Goal: Check status

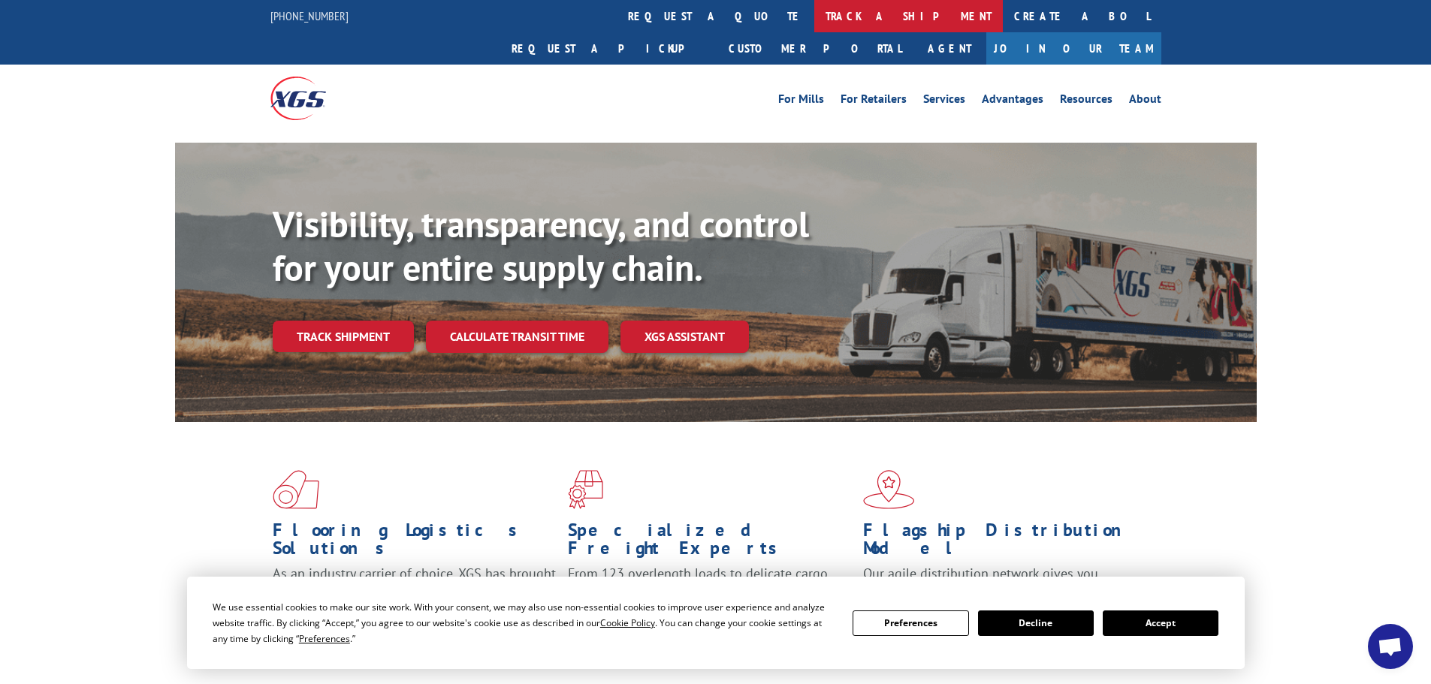
drag, startPoint x: 677, startPoint y: 15, endPoint x: 672, endPoint y: 26, distance: 12.1
click at [814, 16] on link "track a shipment" at bounding box center [908, 16] width 189 height 32
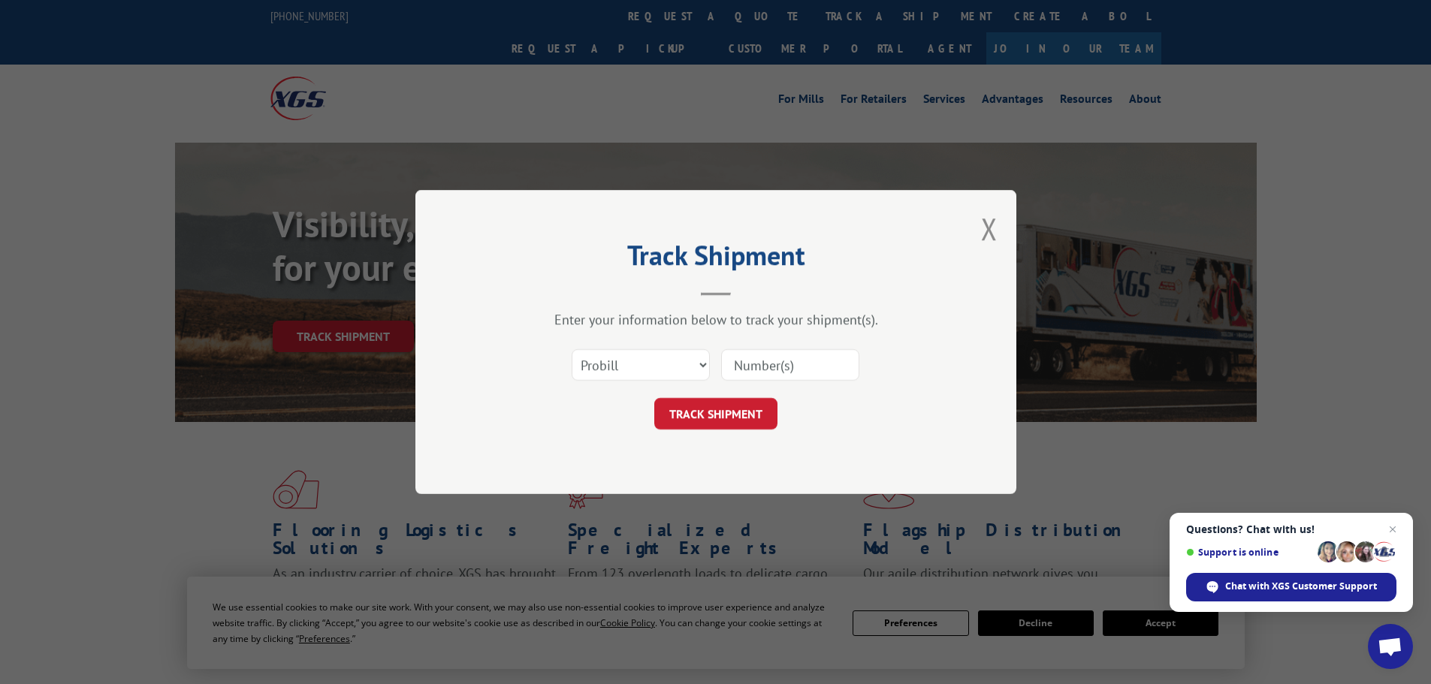
paste input "17563421"
type input "17563421"
click at [734, 423] on button "TRACK SHIPMENT" at bounding box center [715, 414] width 123 height 32
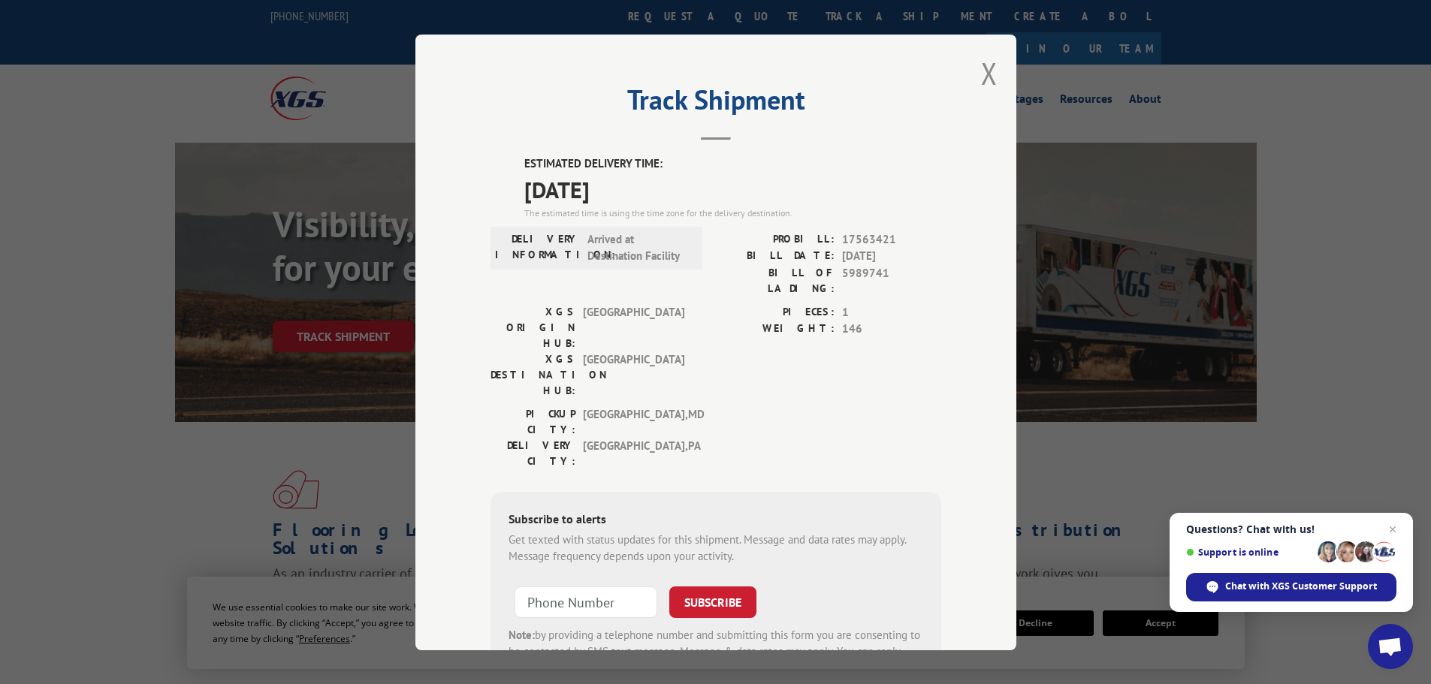
click at [1367, 86] on div "Track Shipment ESTIMATED DELIVERY TIME: [DATE] The estimated time is using the …" at bounding box center [715, 342] width 1431 height 684
click at [1248, 592] on span "Chat with XGS Customer Support" at bounding box center [1301, 587] width 152 height 14
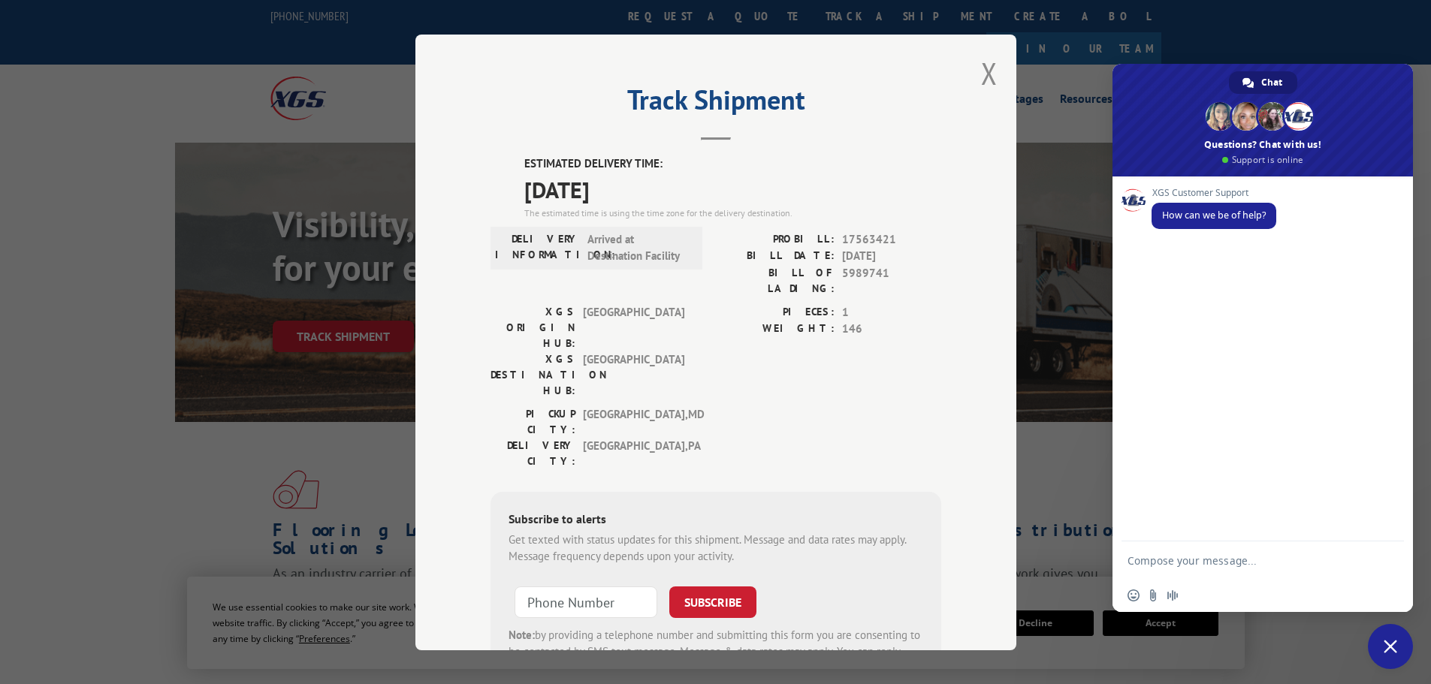
click at [1169, 562] on textarea "Compose your message..." at bounding box center [1247, 561] width 240 height 38
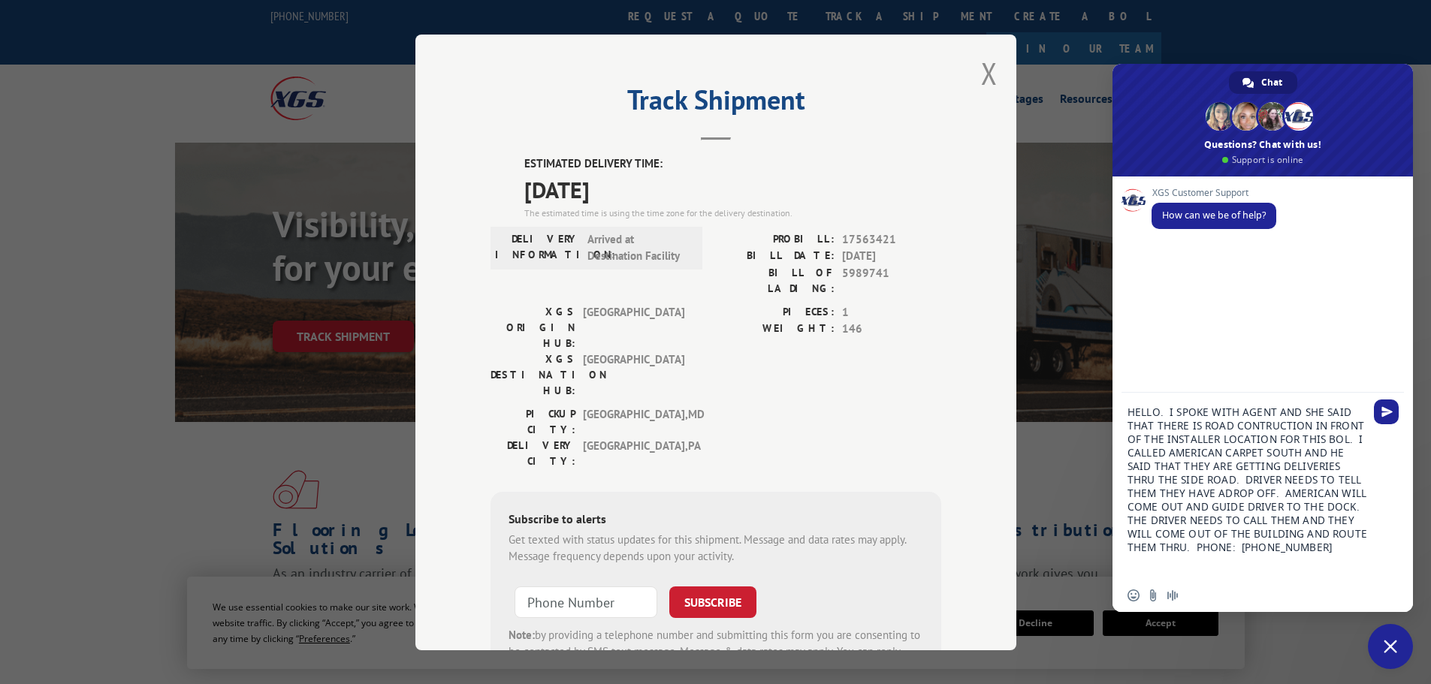
drag, startPoint x: 1245, startPoint y: 550, endPoint x: 1112, endPoint y: 401, distance: 199.0
click at [1112, 401] on div "HELLO. I SPOKE WITH AGENT AND SHE SAID THAT THERE IS ROAD CONTRUCTION IN FRONT …" at bounding box center [1262, 486] width 300 height 186
type textarea "HELLO. I SPOKE WITH AGENT AND SHE SAID THAT THERE IS ROAD CONTRUCTION IN FRONT …"
click at [1299, 581] on div "Insert an emoji Send a file Audio message" at bounding box center [1262, 595] width 300 height 33
click at [1392, 413] on span "Send" at bounding box center [1386, 411] width 11 height 11
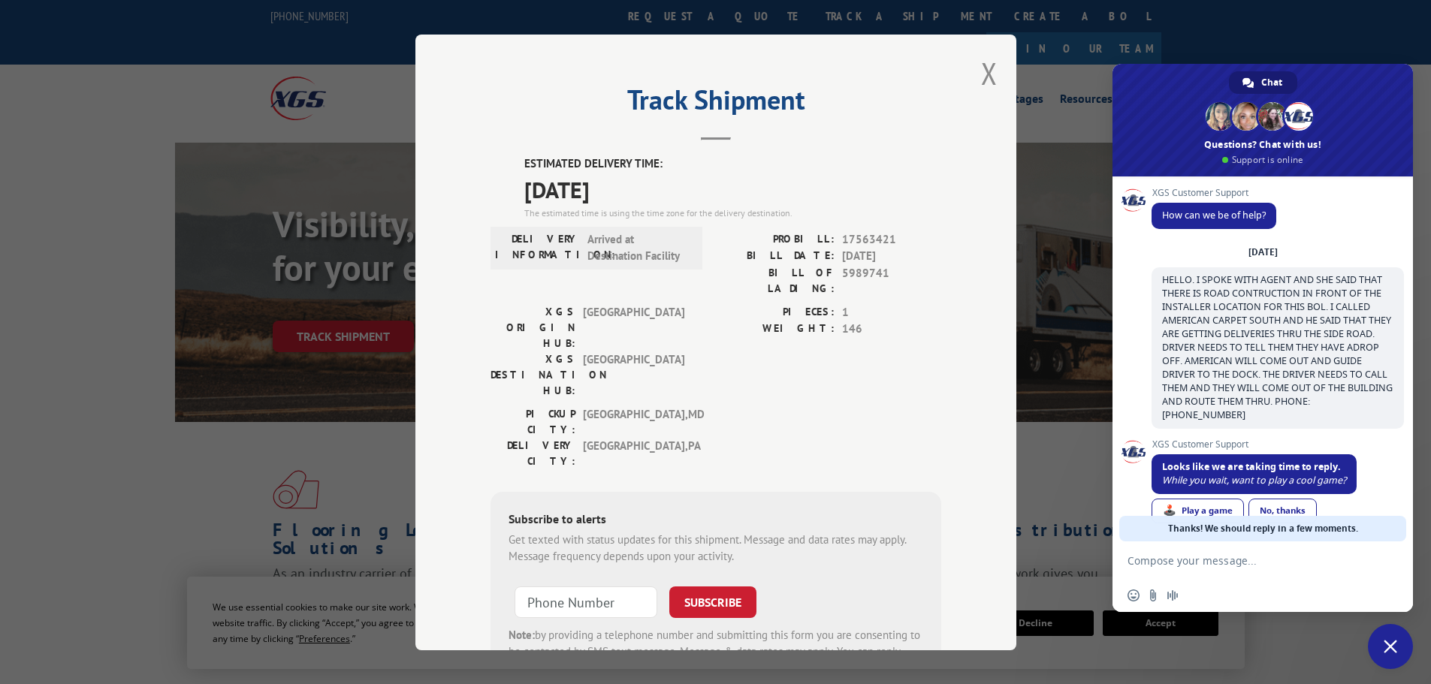
scroll to position [27, 0]
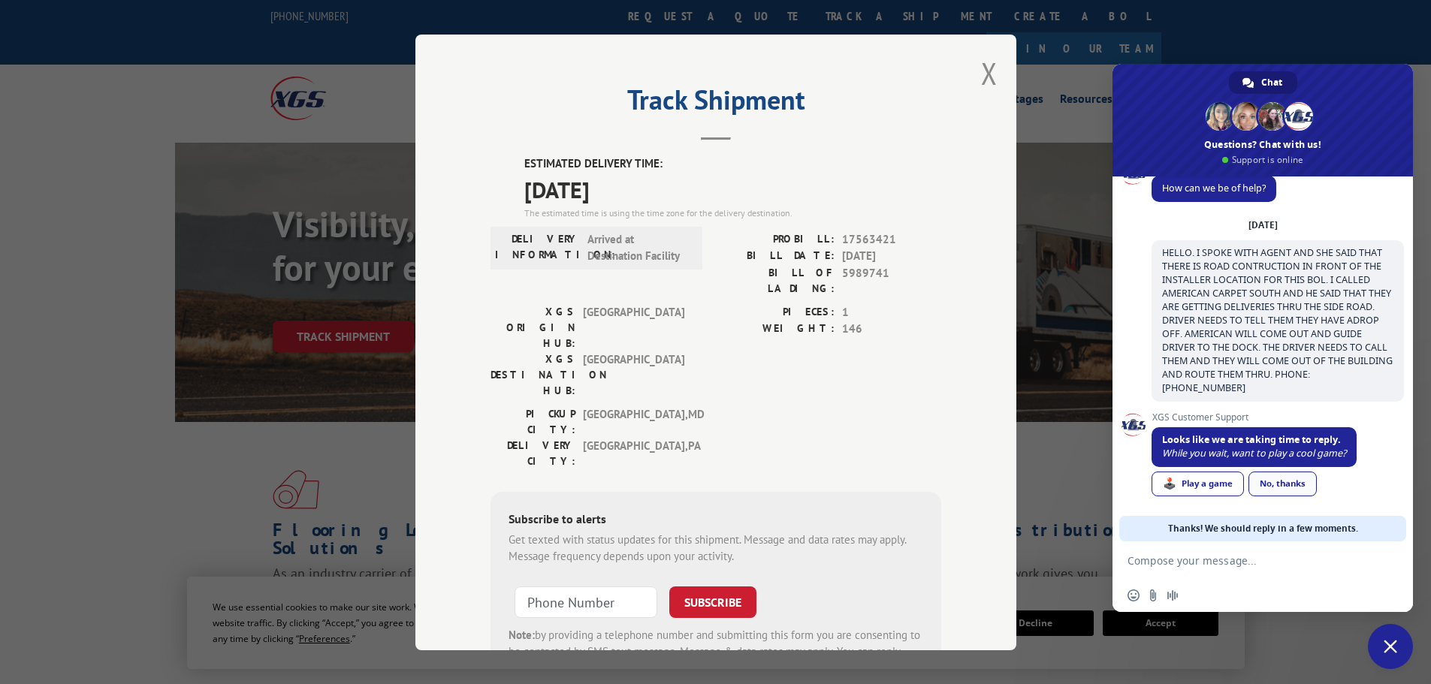
click at [1294, 487] on link "No, thanks" at bounding box center [1282, 484] width 68 height 25
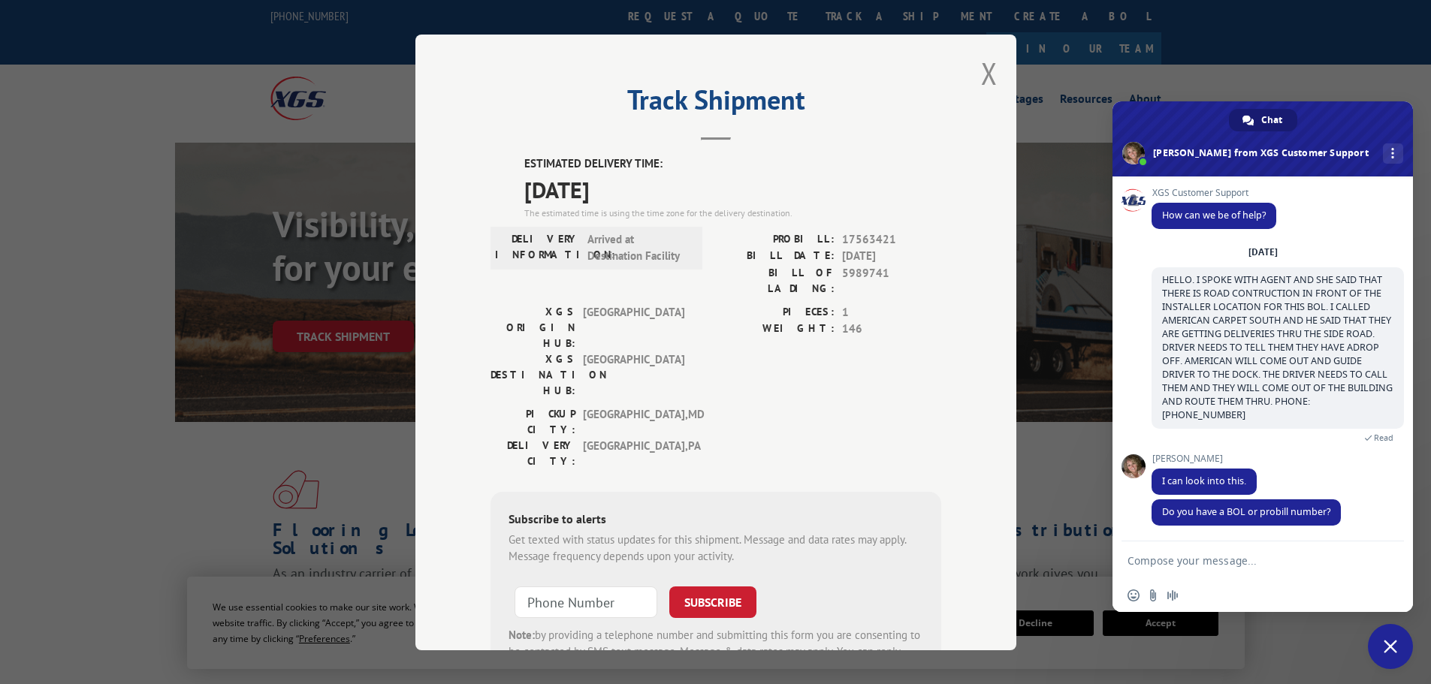
scroll to position [1, 0]
drag, startPoint x: 891, startPoint y: 238, endPoint x: 782, endPoint y: 243, distance: 109.0
click at [782, 243] on div "PROBILL: 17563421" at bounding box center [828, 239] width 225 height 17
copy div "PROBILL: 17563421"
paste textarea "PROBILL: 17563421"
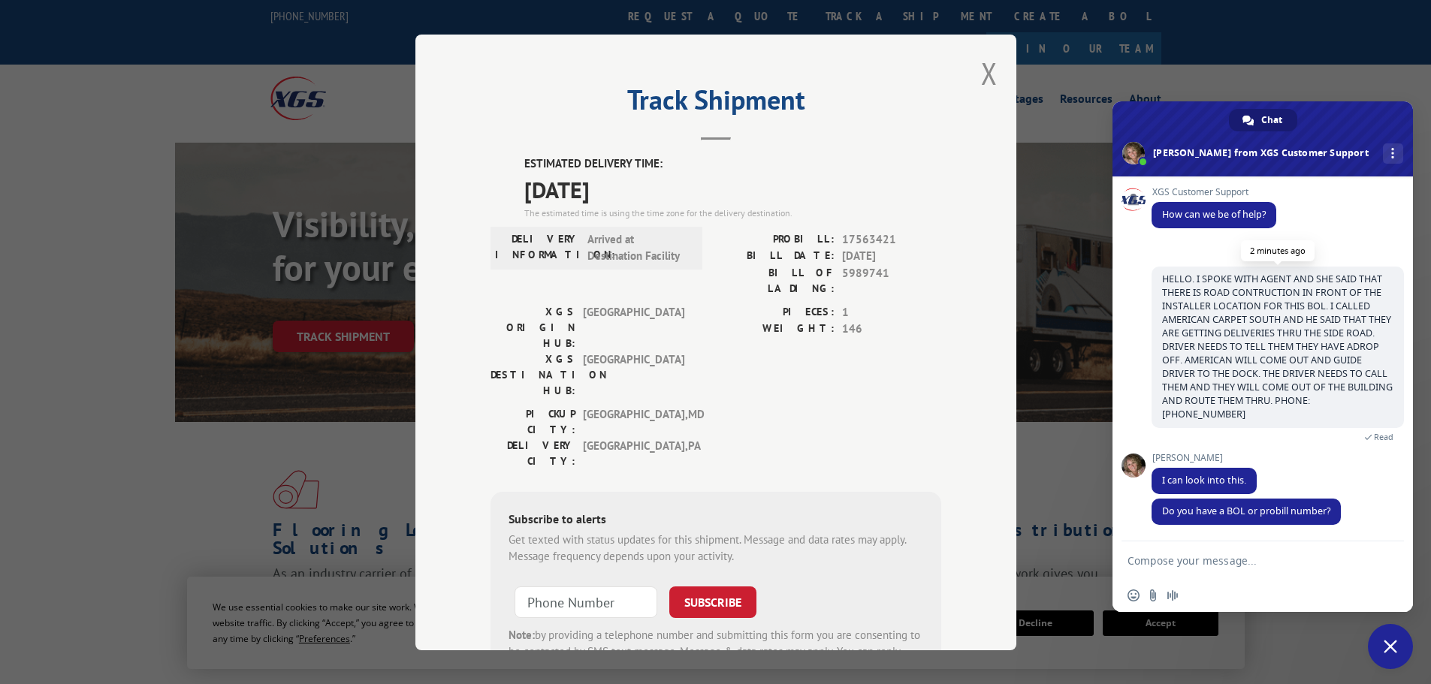
type textarea "PROBILL: 17563421"
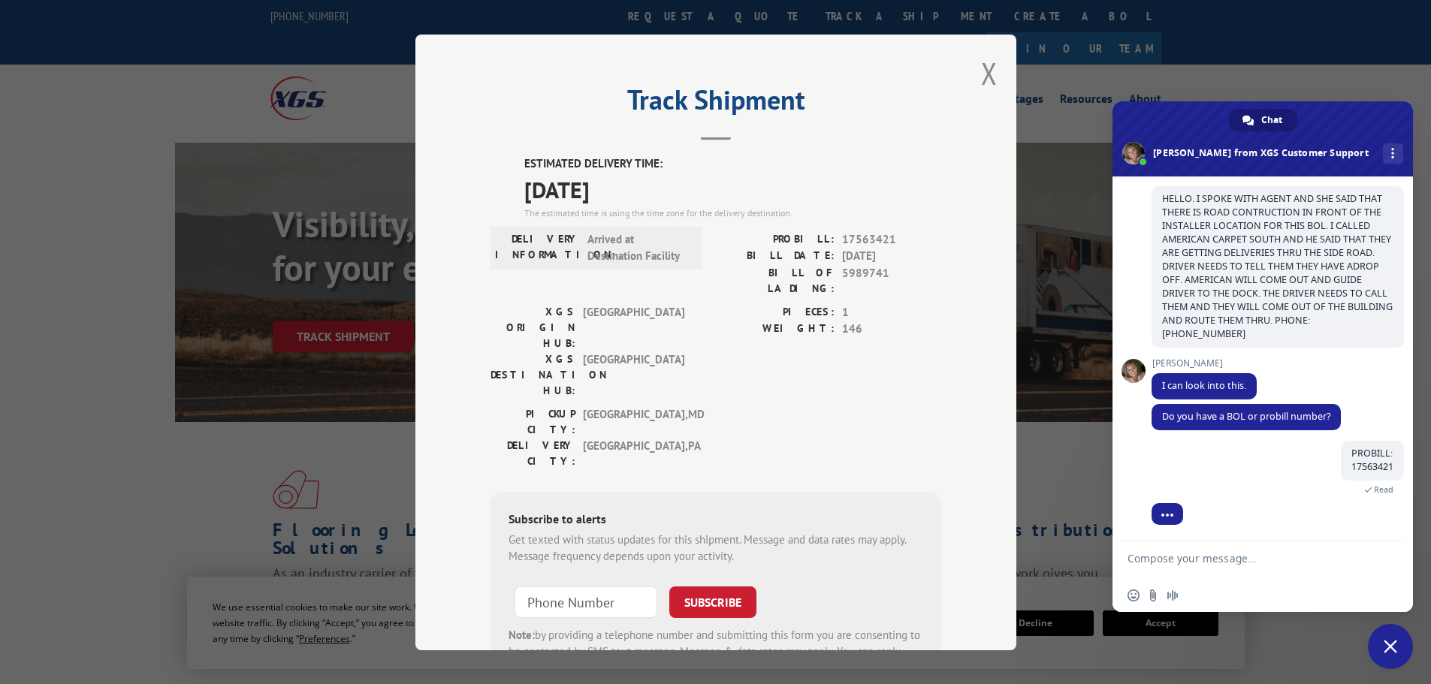
scroll to position [143, 0]
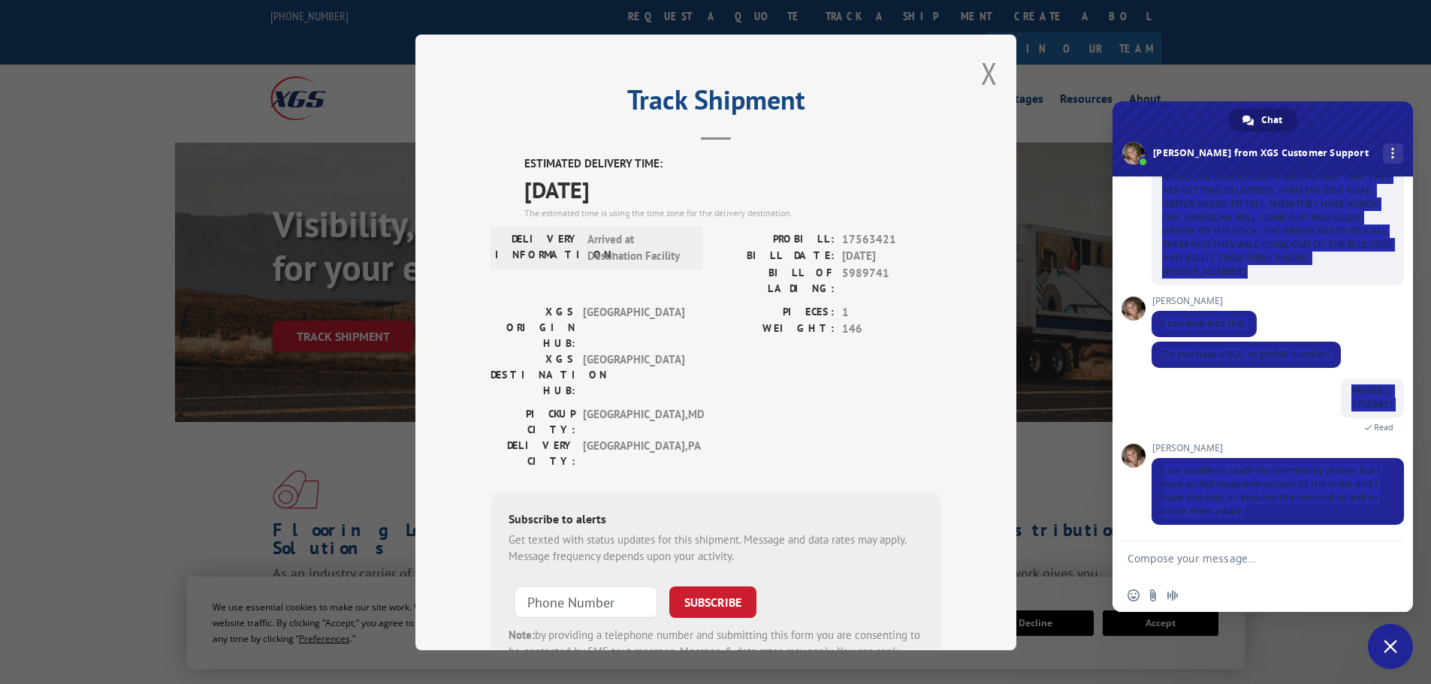
drag, startPoint x: 1261, startPoint y: 513, endPoint x: 1149, endPoint y: 457, distance: 126.0
click at [1149, 457] on div "XGS Customer Support How can we be of help? [DATE] HELLO. I SPOKE WITH AGENT AN…" at bounding box center [1262, 359] width 300 height 365
copy div "How can we be of help? [DATE] HELLO. I SPOKE WITH AGENT AND SHE SAID THAT THERE…"
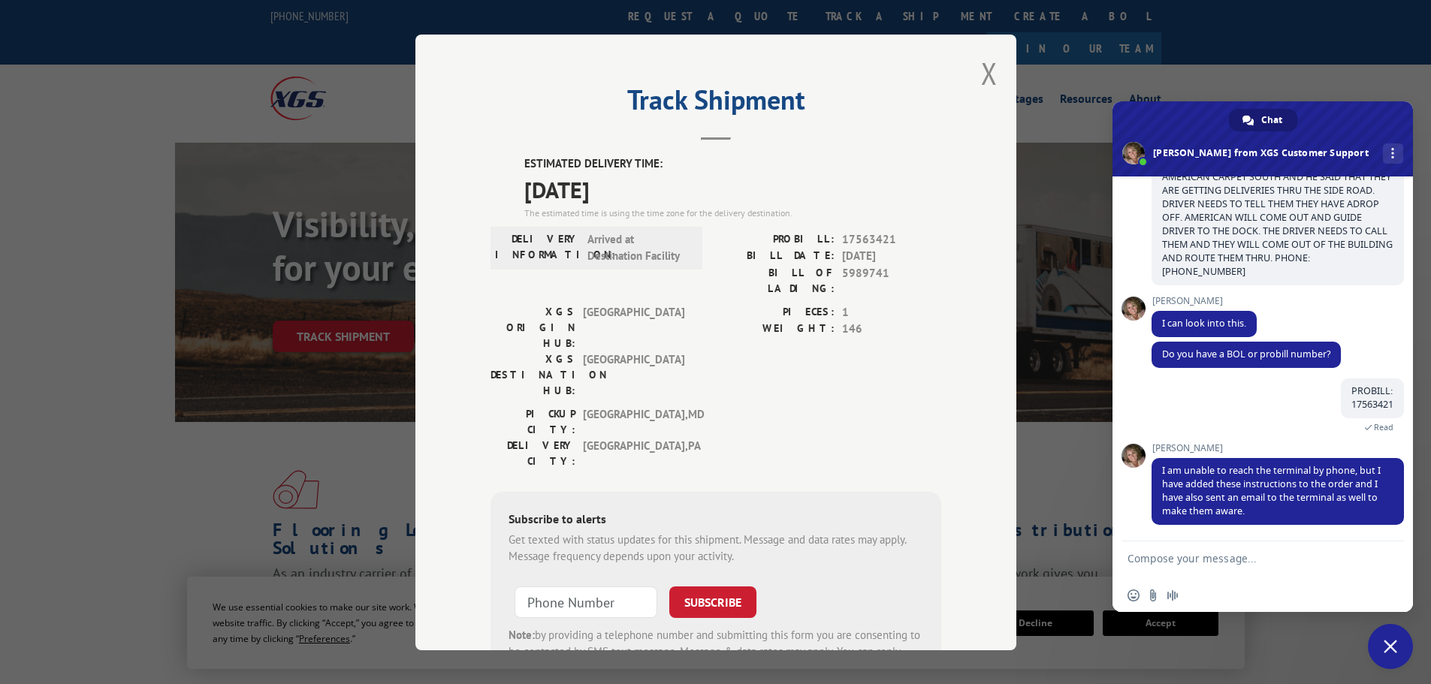
click at [1186, 563] on textarea "Compose your message..." at bounding box center [1247, 561] width 240 height 38
type textarea "THANKS SO MUCH!! THIS IS HOLDING UP OUR 5 DAY GUARENTEED INSTALL ON CARPET"
click at [1390, 539] on span "Send" at bounding box center [1386, 547] width 25 height 25
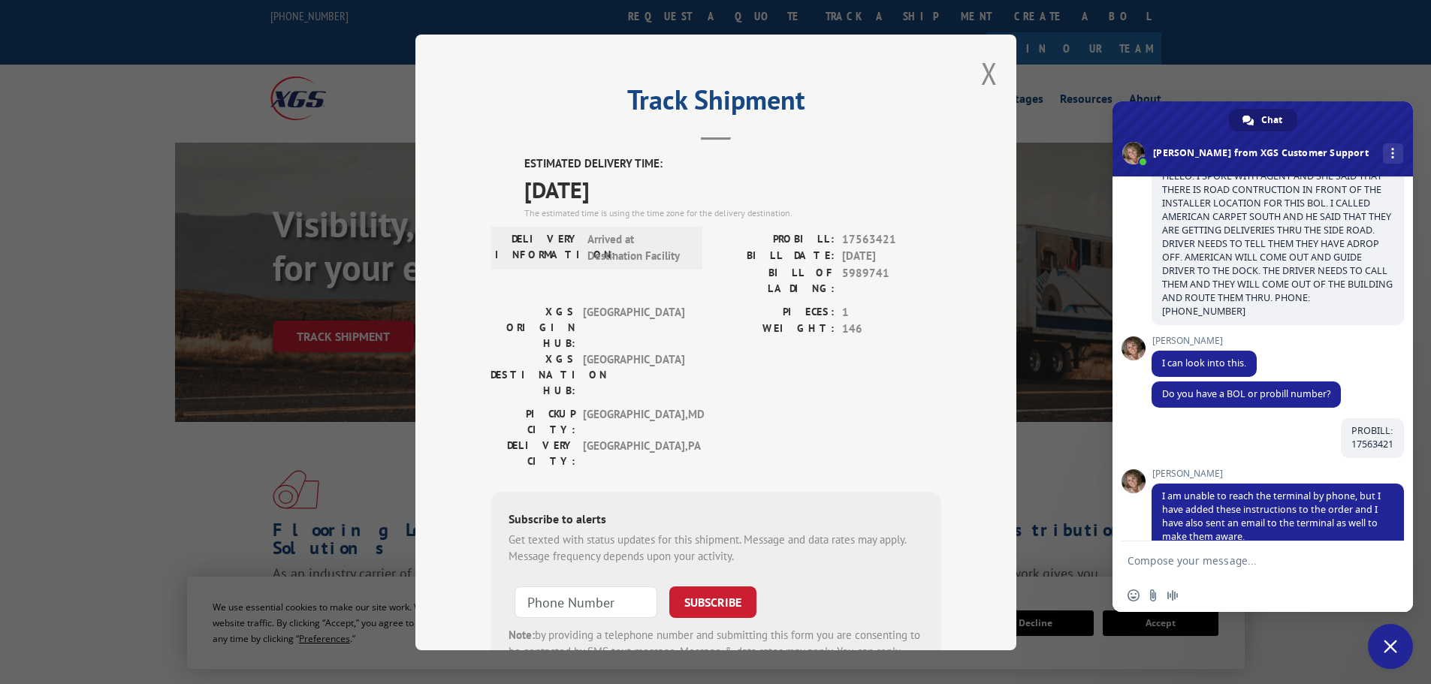
scroll to position [194, 0]
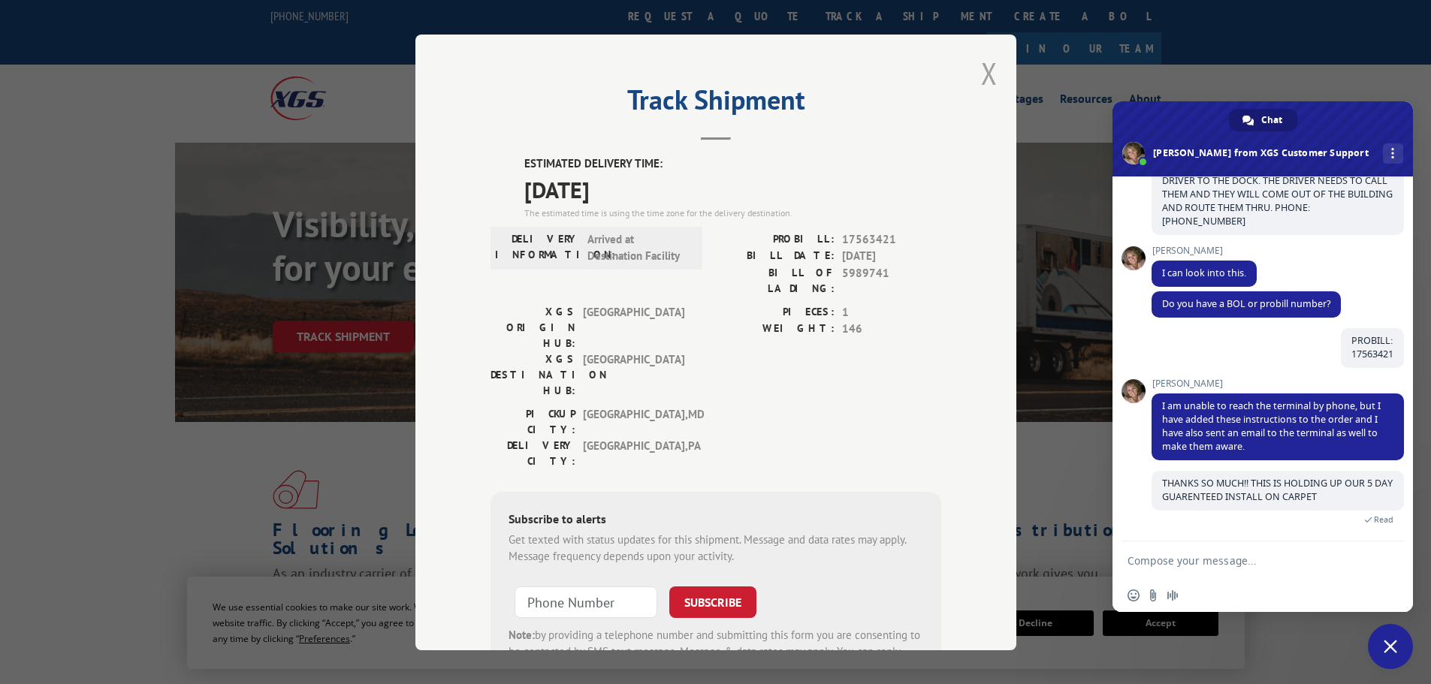
click at [981, 71] on button "Close modal" at bounding box center [989, 73] width 17 height 40
